Goal: Transaction & Acquisition: Purchase product/service

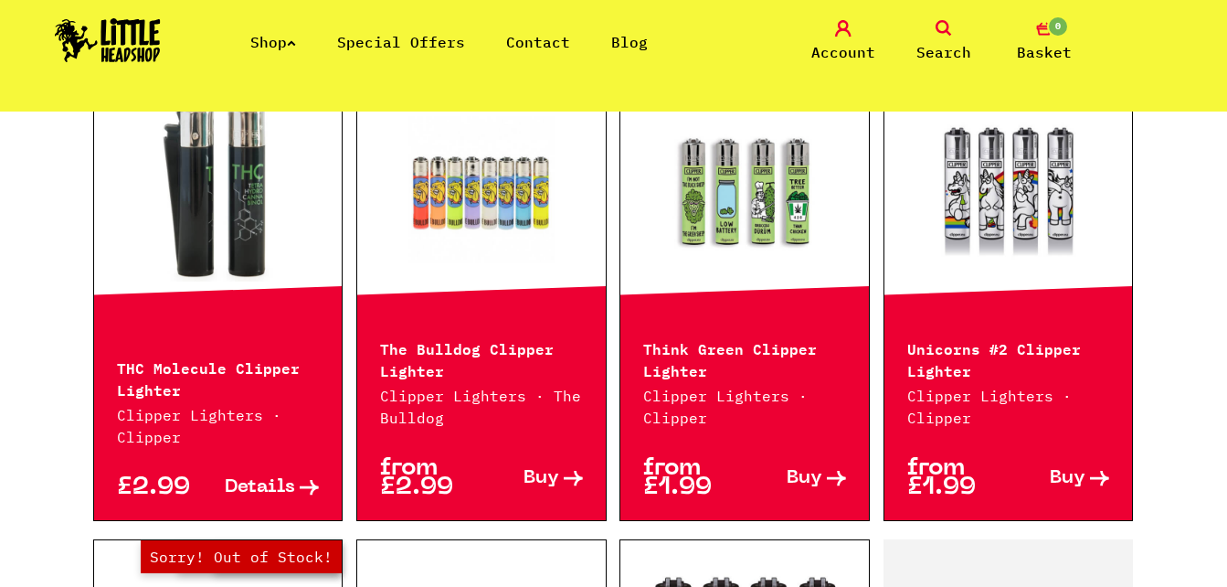
scroll to position [1548, 0]
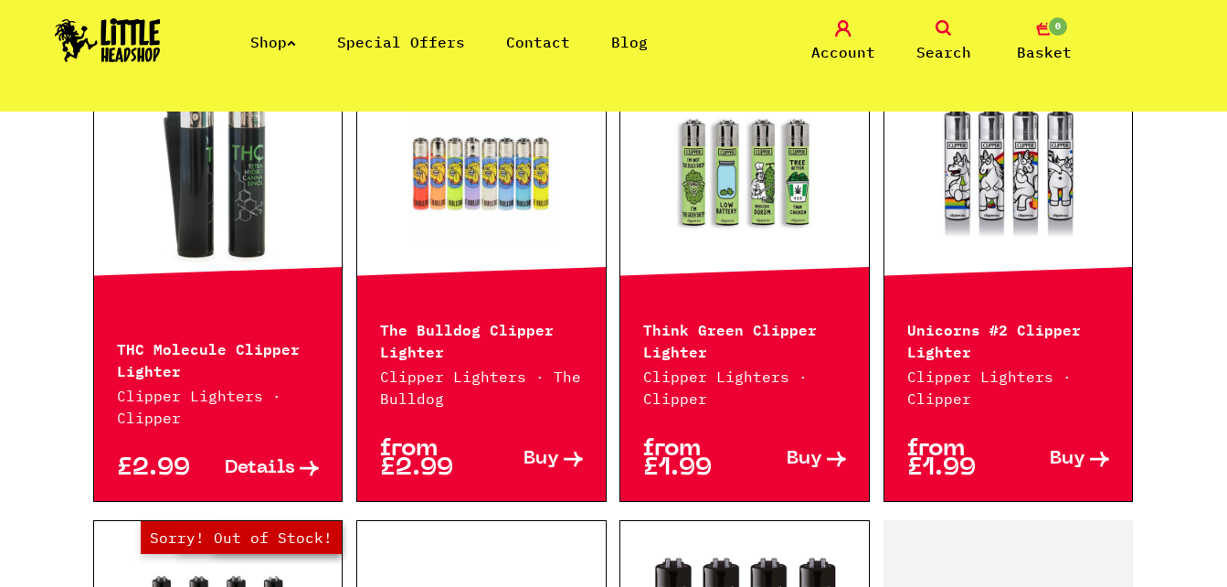
drag, startPoint x: 733, startPoint y: 202, endPoint x: 747, endPoint y: 227, distance: 28.2
click at [747, 227] on link "Hurry! Low Stock" at bounding box center [744, 171] width 249 height 183
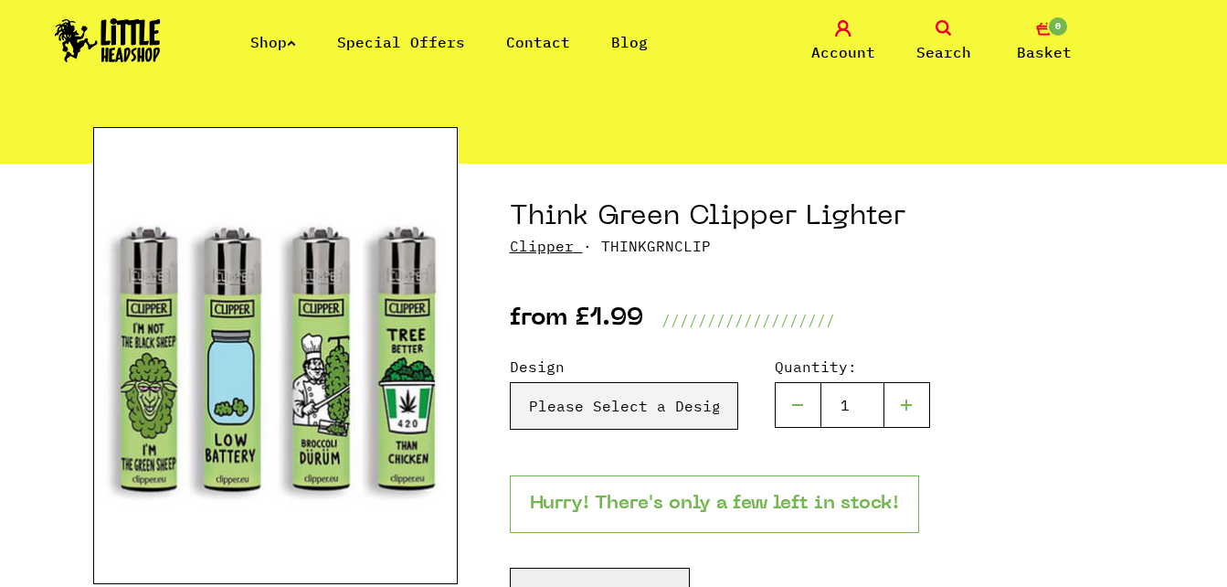
scroll to position [129, 0]
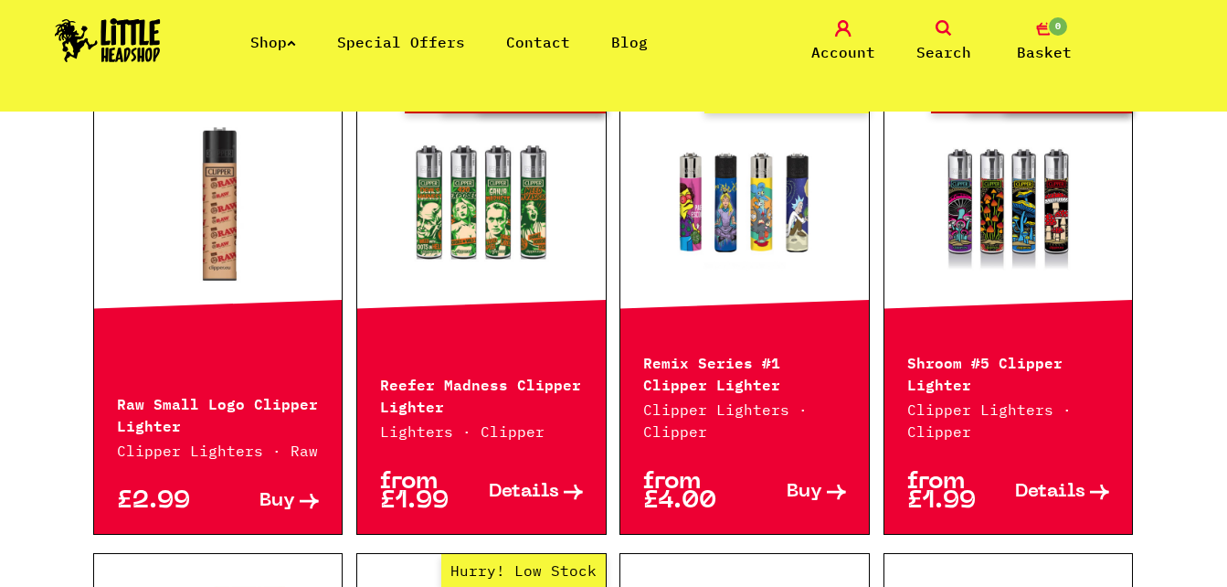
scroll to position [567, 0]
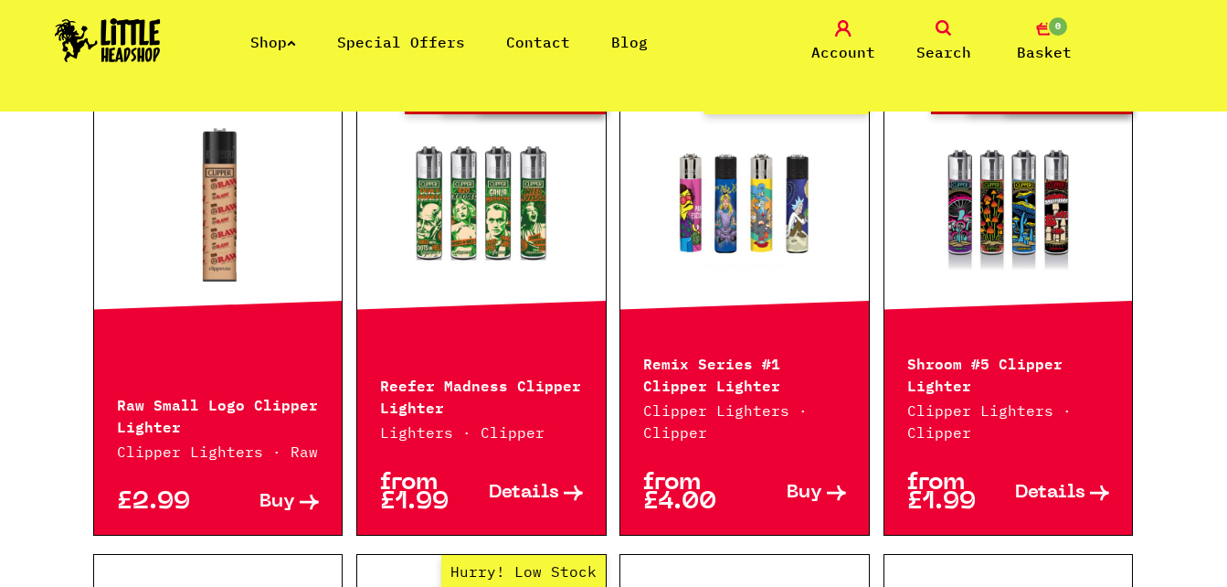
click at [781, 387] on p "Remix Series #1 Clipper Lighter" at bounding box center [744, 373] width 203 height 44
drag, startPoint x: 783, startPoint y: 360, endPoint x: 700, endPoint y: 375, distance: 84.4
click at [700, 375] on p "Remix Series #1 Clipper Lighter" at bounding box center [744, 373] width 203 height 44
drag, startPoint x: 700, startPoint y: 375, endPoint x: 654, endPoint y: 370, distance: 45.9
click at [654, 370] on p "Remix Series #1 Clipper Lighter" at bounding box center [744, 373] width 203 height 44
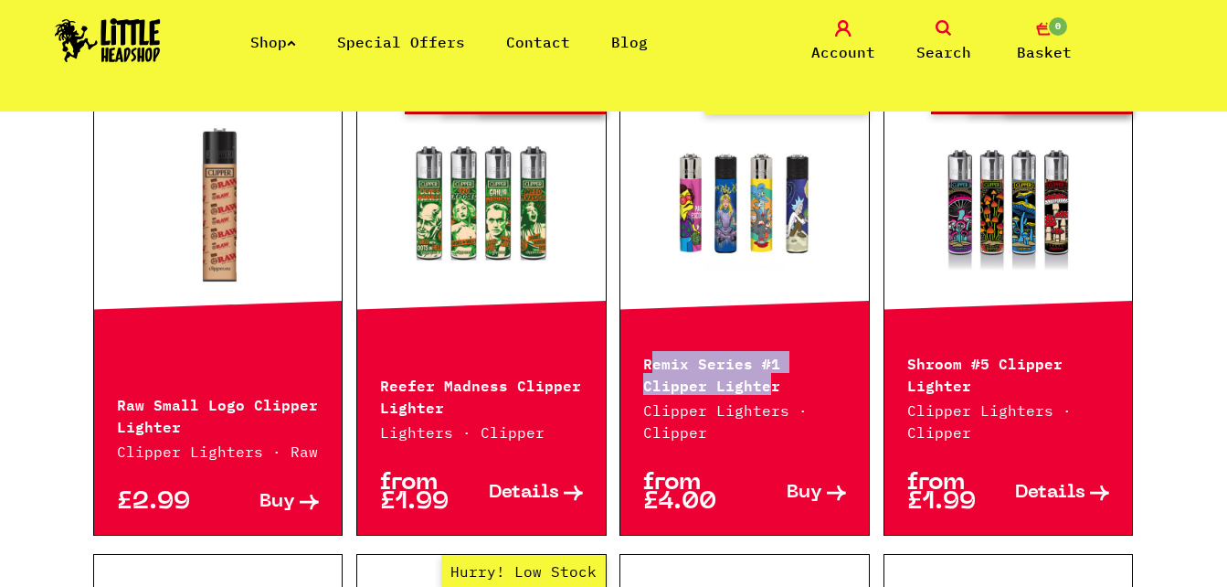
click at [654, 370] on p "Remix Series #1 Clipper Lighter" at bounding box center [744, 373] width 203 height 44
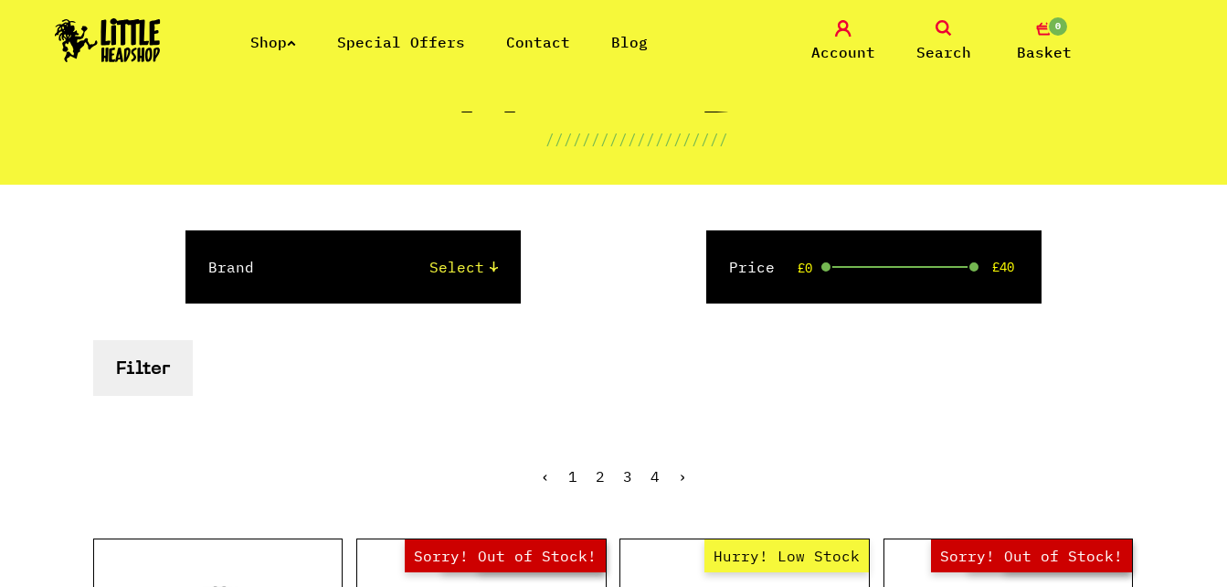
scroll to position [344, 0]
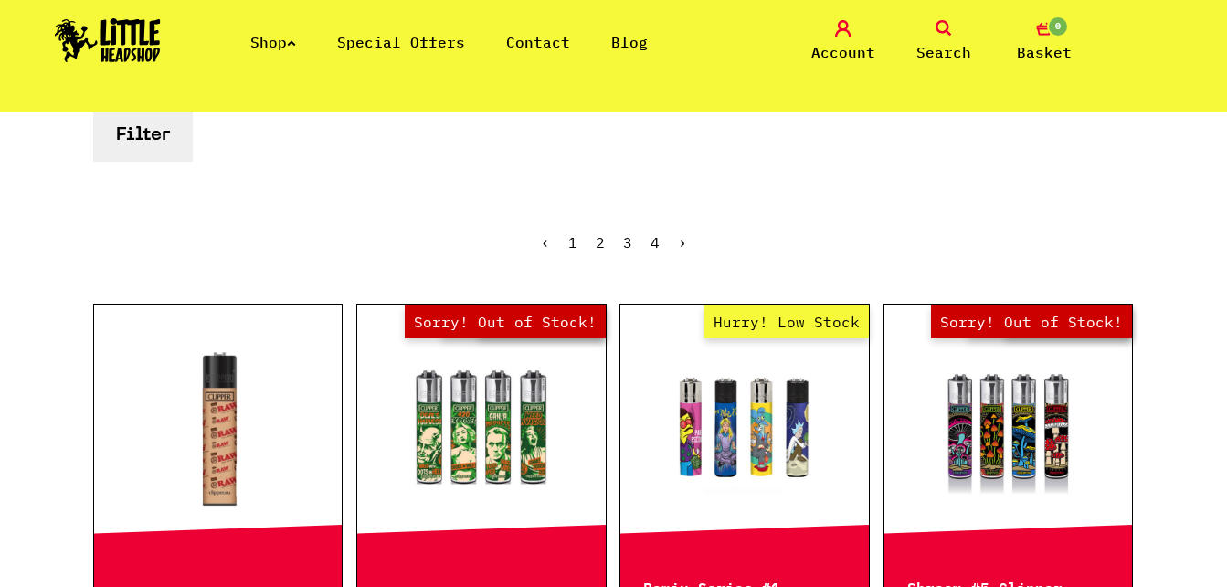
click at [576, 249] on link "1" at bounding box center [572, 242] width 9 height 18
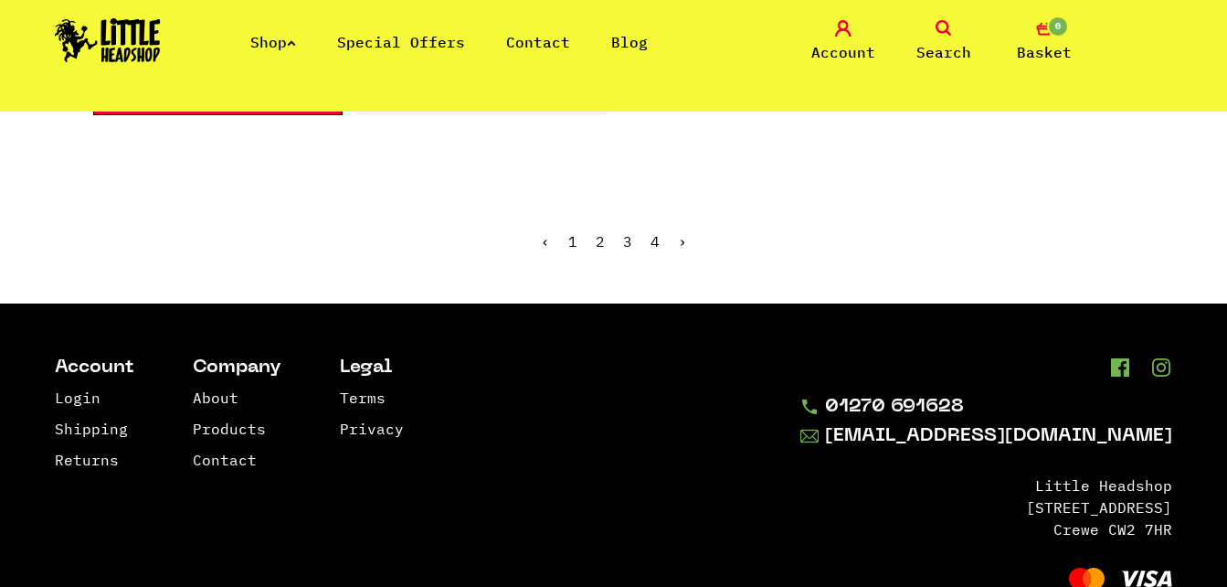
scroll to position [3356, 0]
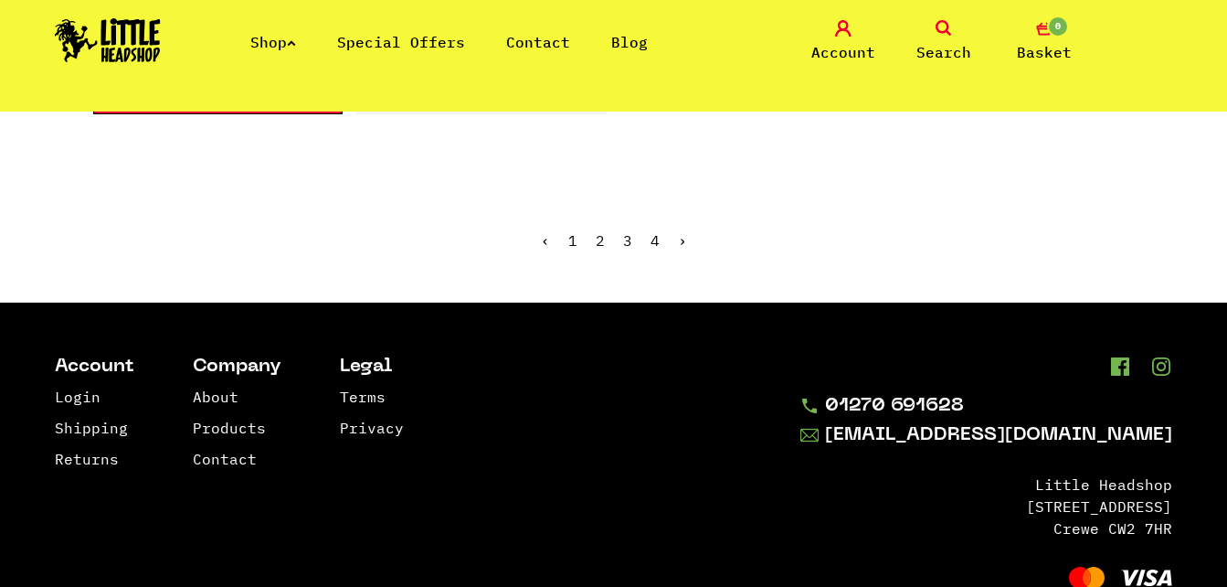
click at [597, 242] on link "2" at bounding box center [600, 240] width 9 height 18
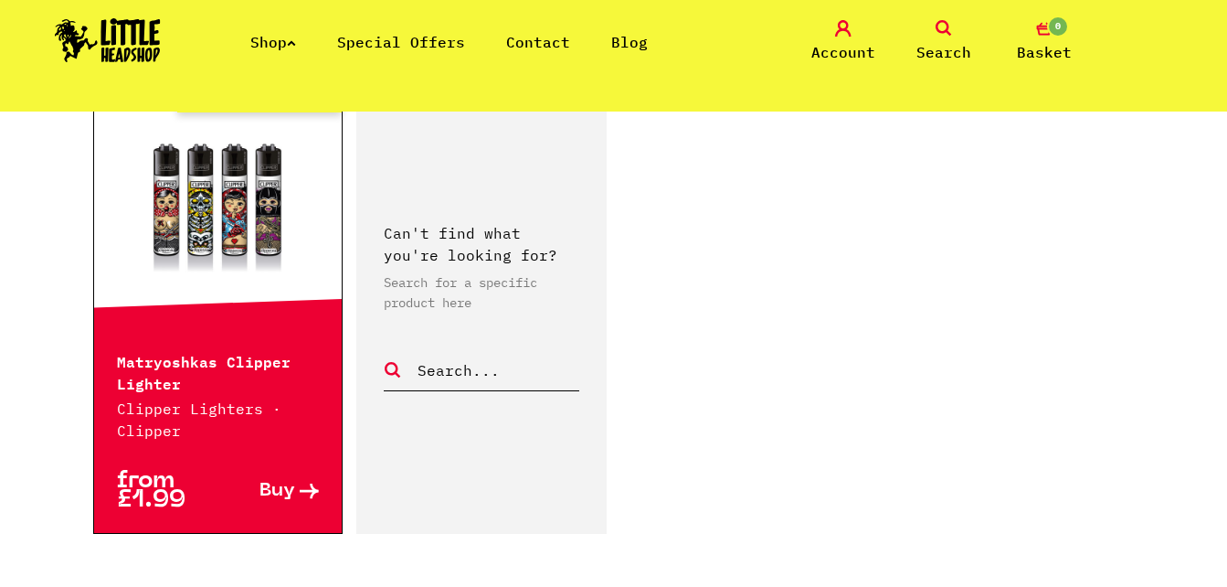
scroll to position [2538, 0]
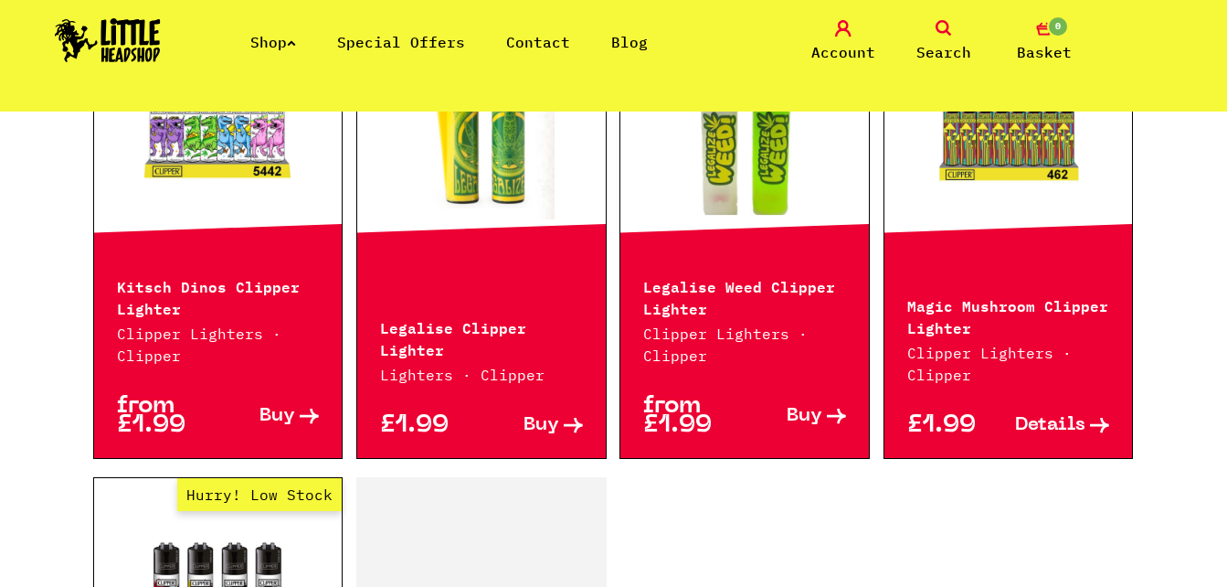
click at [299, 410] on link "Buy" at bounding box center [267, 416] width 101 height 38
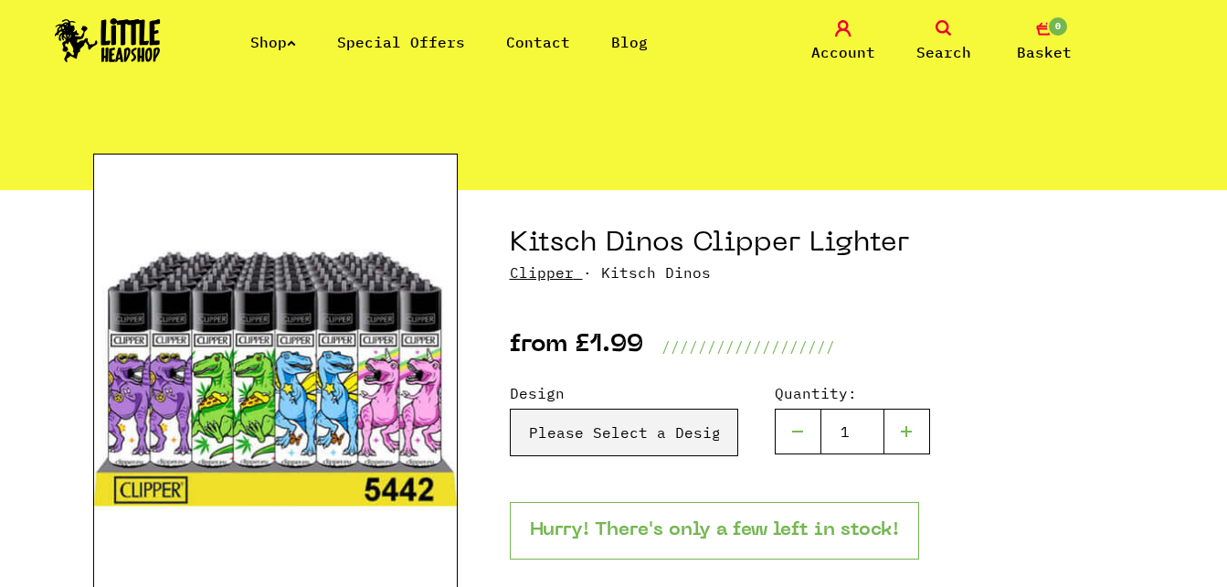
scroll to position [153, 0]
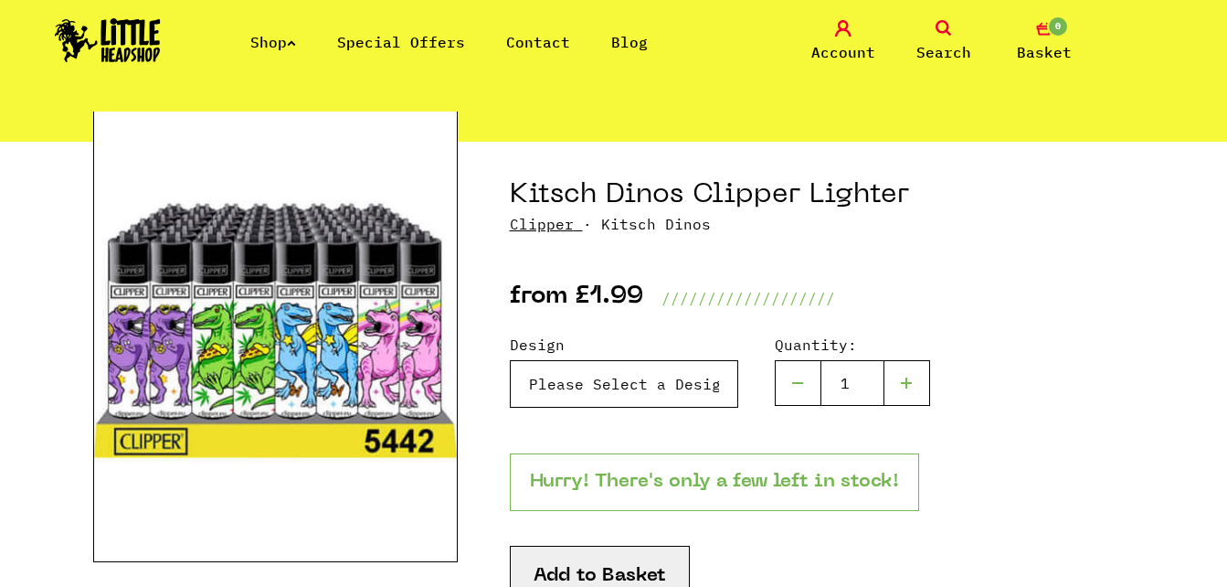
click at [631, 385] on select "Please Select a Design Kitsch Dinos Clipper Lighter - Purple Dino - £1.99 (Out …" at bounding box center [624, 384] width 228 height 48
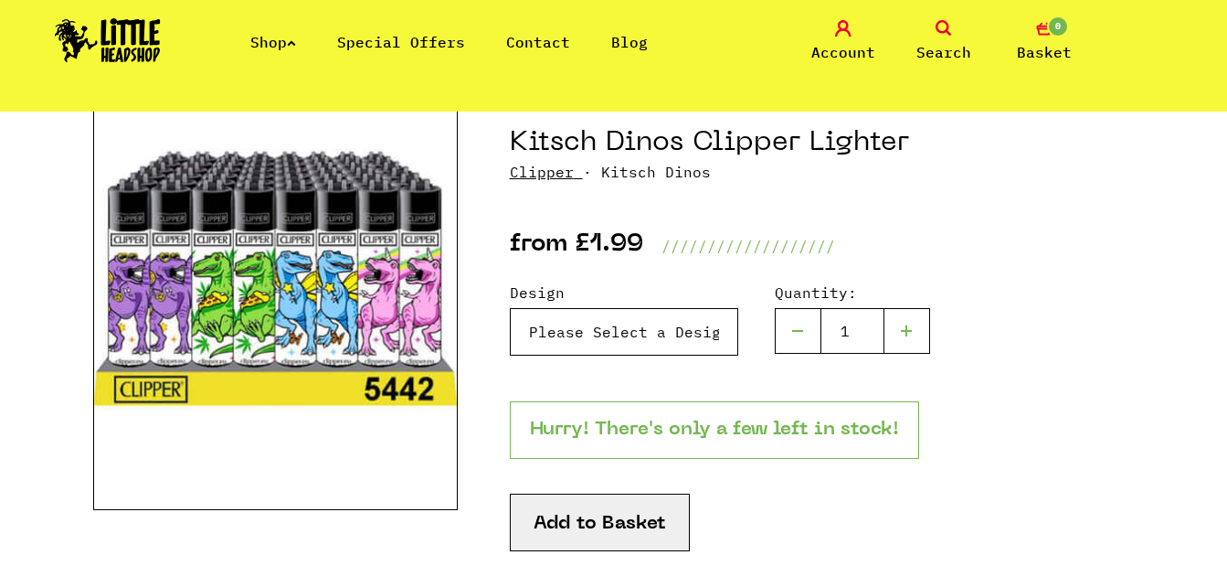
scroll to position [209, 0]
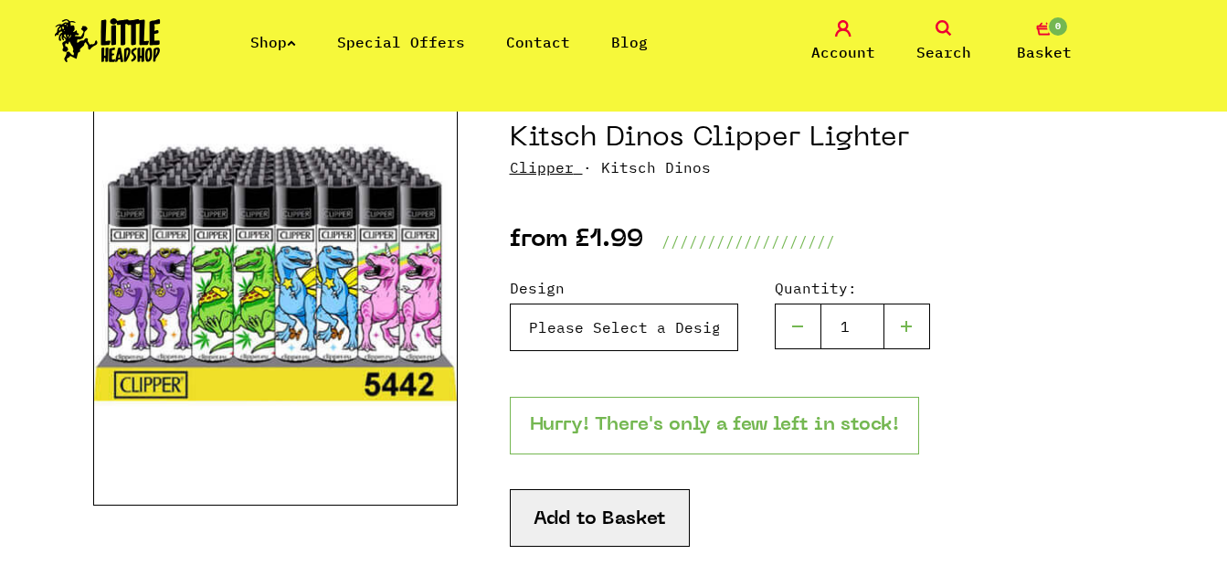
click at [631, 314] on select "Please Select a Design Kitsch Dinos Clipper Lighter - Purple Dino - £1.99 (Out …" at bounding box center [624, 327] width 228 height 48
